Goal: Ask a question

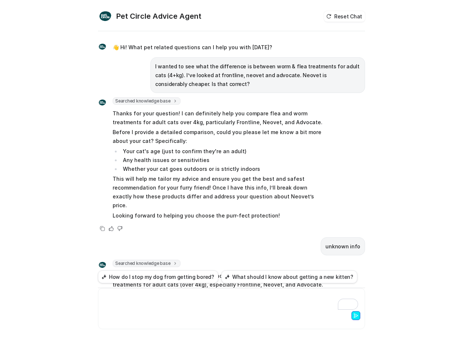
click at [168, 304] on div "To enrich screen reader interactions, please activate Accessibility in Grammarl…" at bounding box center [231, 300] width 263 height 17
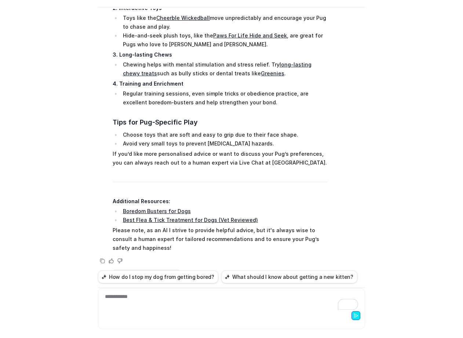
scroll to position [16360, 0]
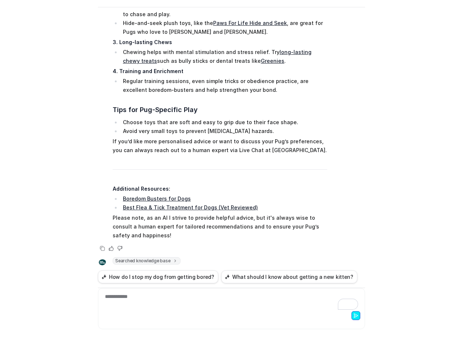
copy span "My little dog is around one and a half years old and has been diagnosed with be…"
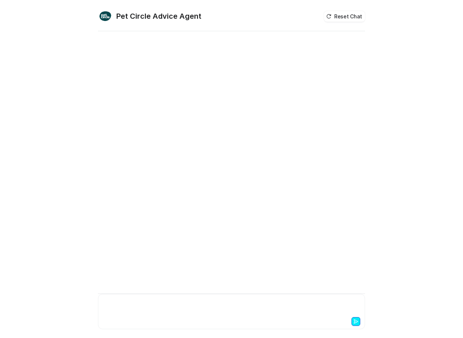
click at [117, 303] on div at bounding box center [231, 306] width 263 height 17
paste div "To enrich screen reader interactions, please activate Accessibility in Grammarl…"
click at [107, 313] on div "**********" at bounding box center [231, 306] width 263 height 17
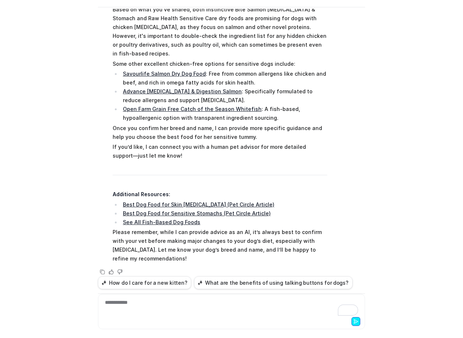
scroll to position [34, 0]
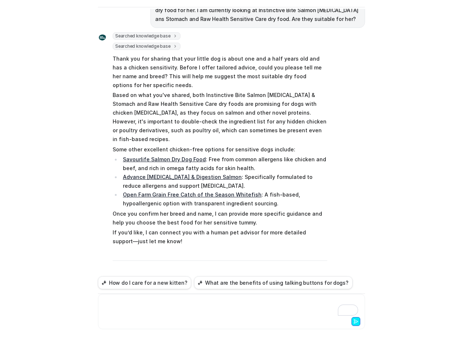
click at [130, 308] on div "To enrich screen reader interactions, please activate Accessibility in Grammarl…" at bounding box center [231, 306] width 263 height 17
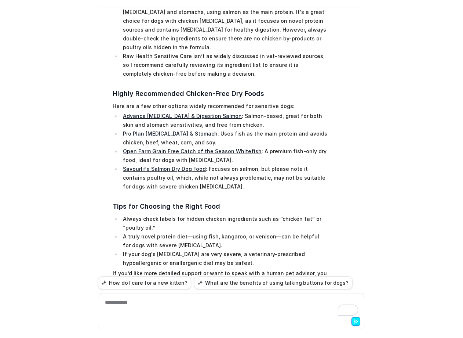
scroll to position [474, 0]
